Goal: Check status: Check status

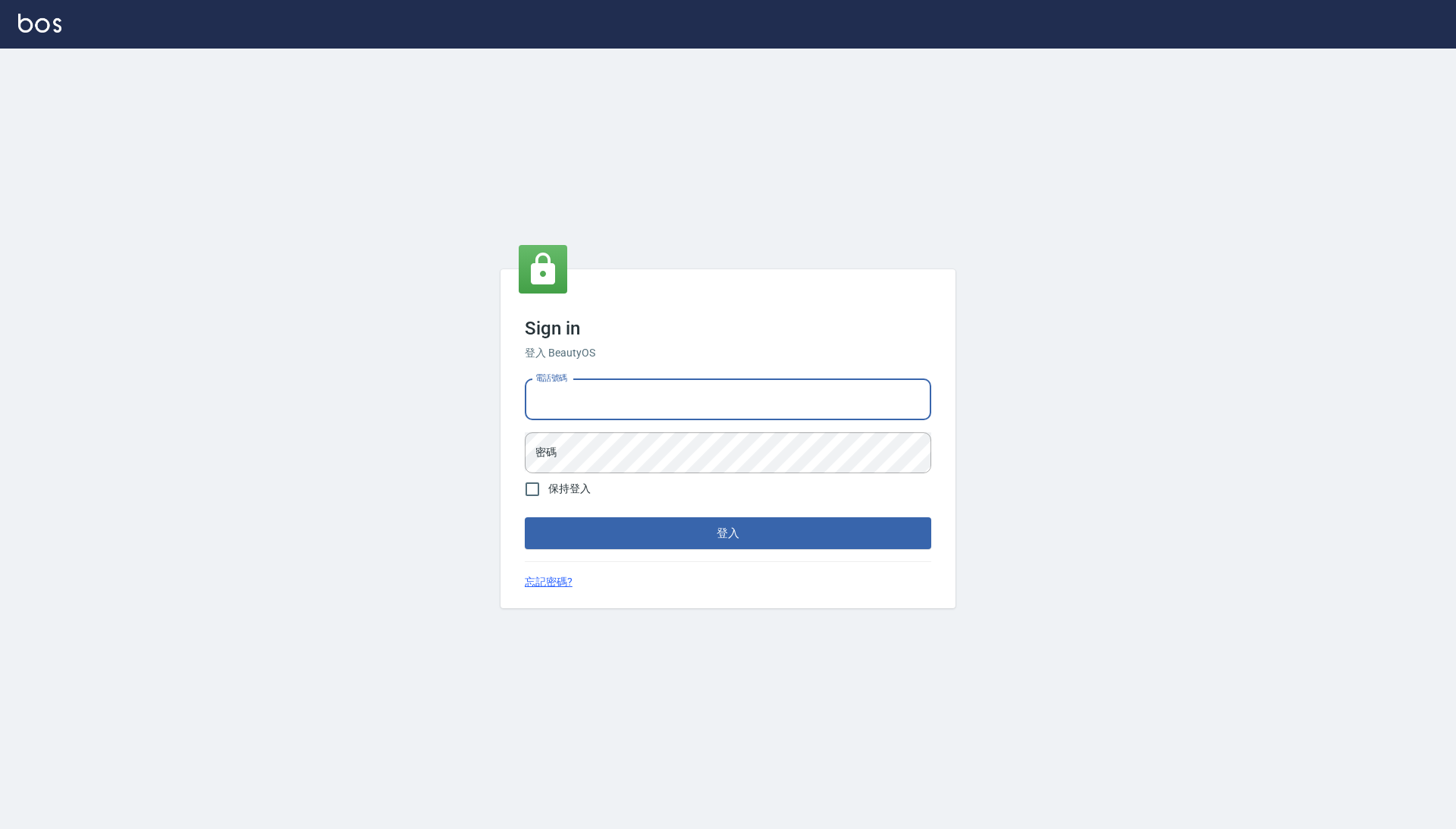
type input "0425683197"
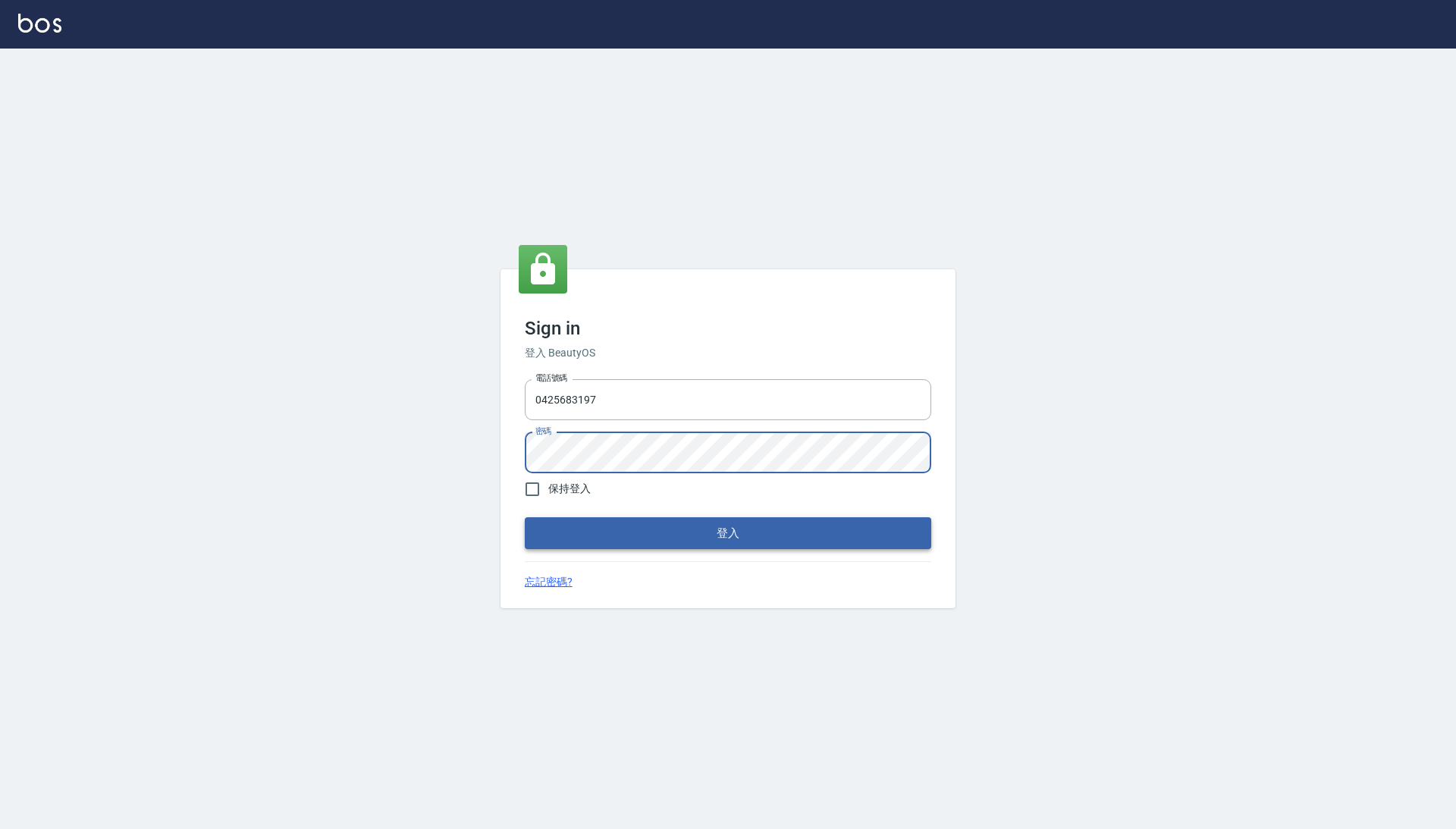
click at [659, 526] on button "登入" at bounding box center [728, 533] width 407 height 32
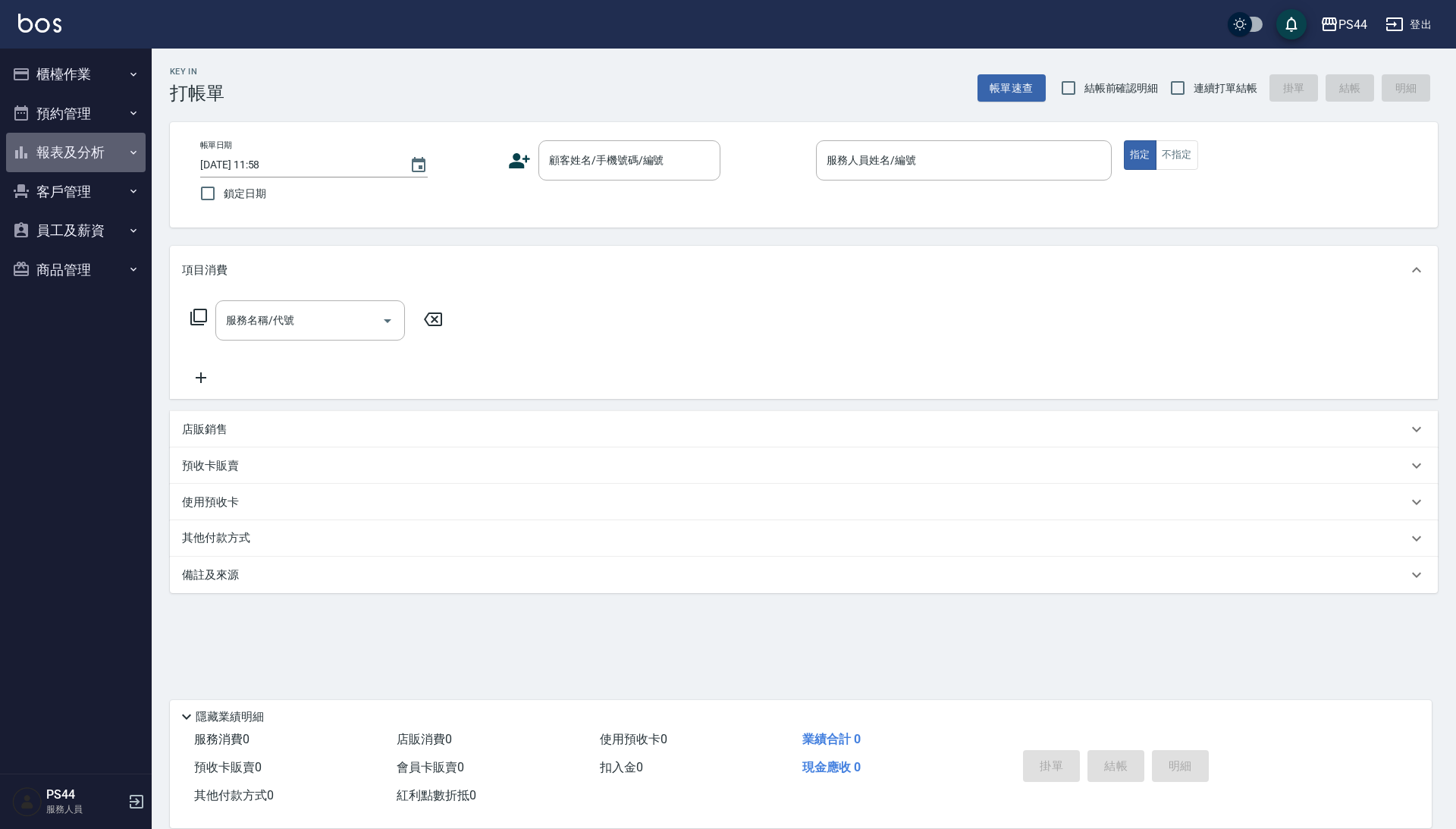
click at [79, 160] on button "報表及分析" at bounding box center [76, 152] width 139 height 39
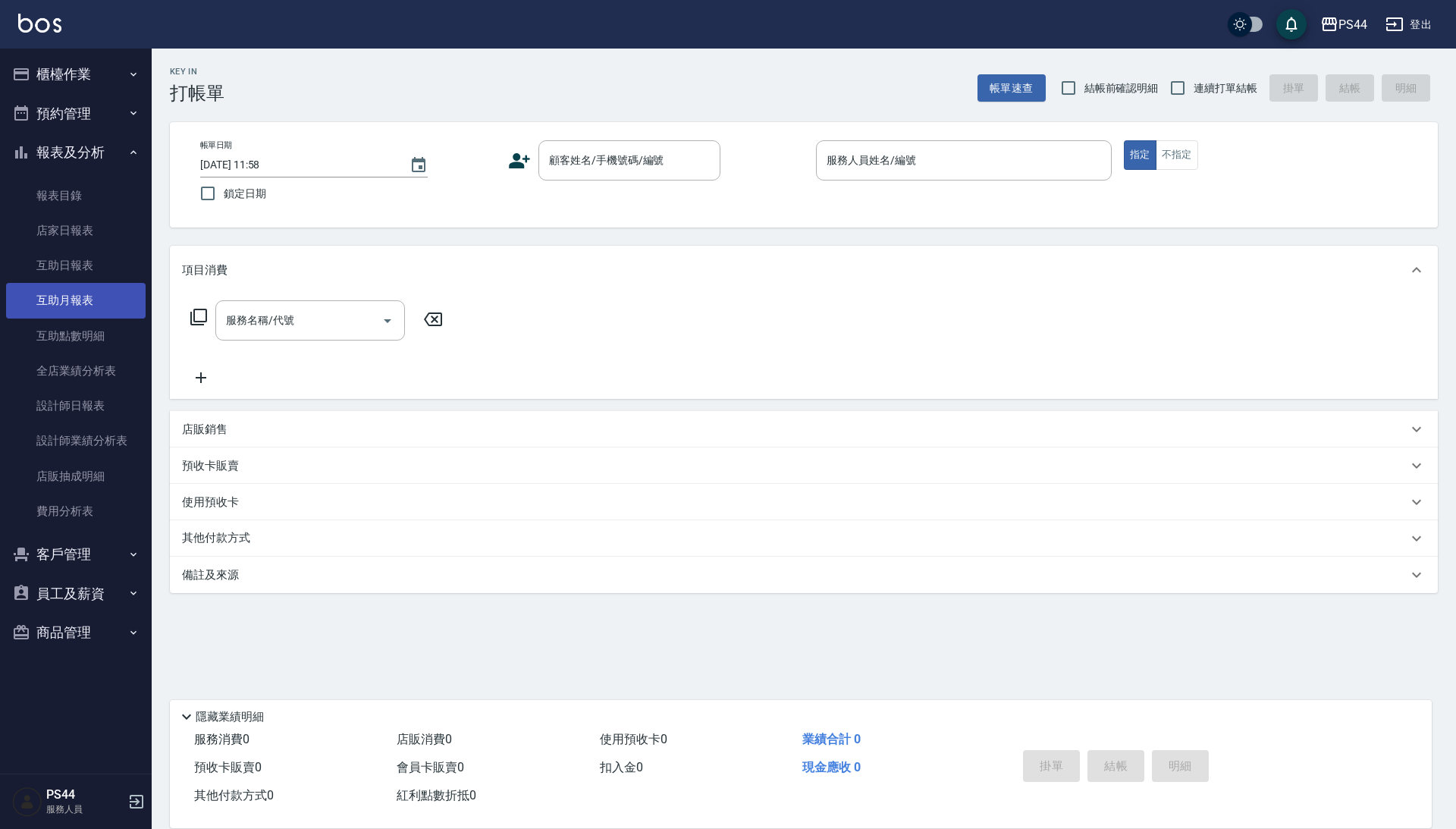
click at [65, 298] on link "互助月報表" at bounding box center [76, 301] width 139 height 35
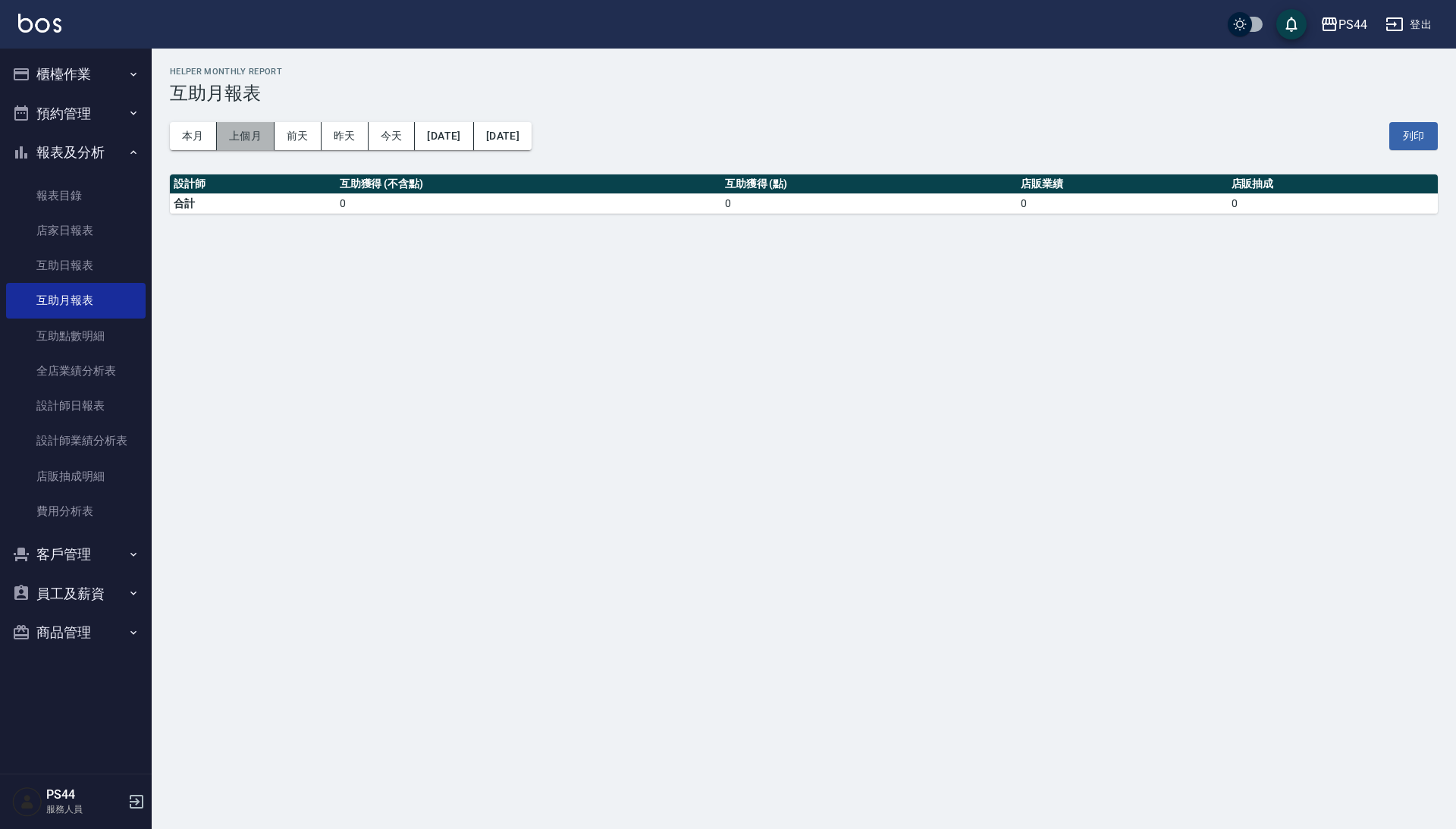
click at [250, 129] on button "上個月" at bounding box center [245, 135] width 58 height 28
